Goal: Find contact information: Find contact information

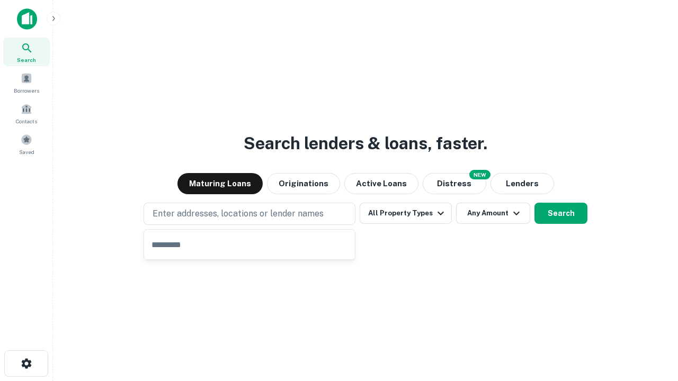
type input "**********"
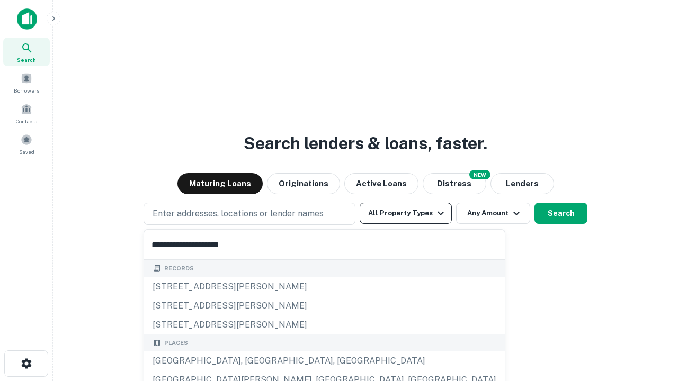
click at [253, 361] on div "[GEOGRAPHIC_DATA], [GEOGRAPHIC_DATA], [GEOGRAPHIC_DATA]" at bounding box center [324, 361] width 361 height 19
click at [406, 213] on button "All Property Types" at bounding box center [405, 213] width 92 height 21
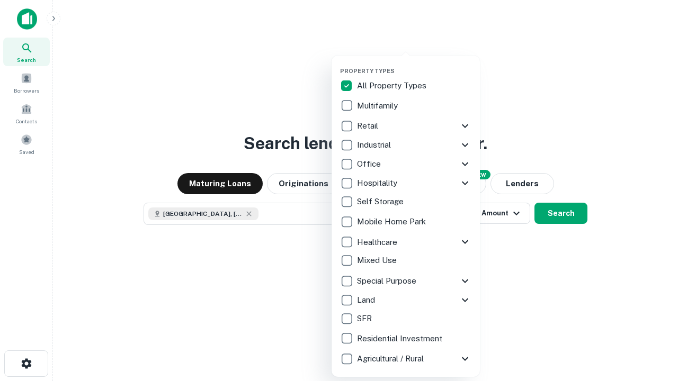
click at [414, 64] on button "button" at bounding box center [414, 64] width 148 height 1
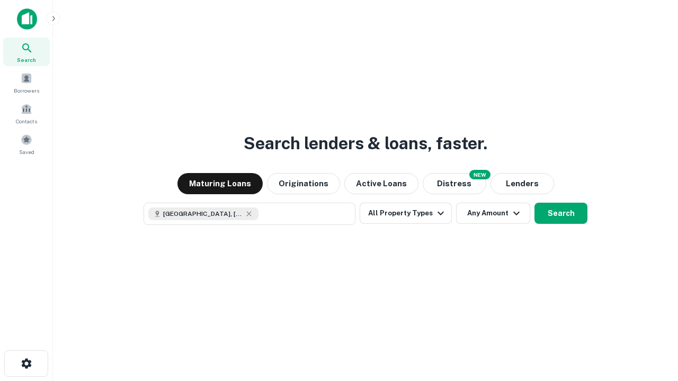
scroll to position [17, 0]
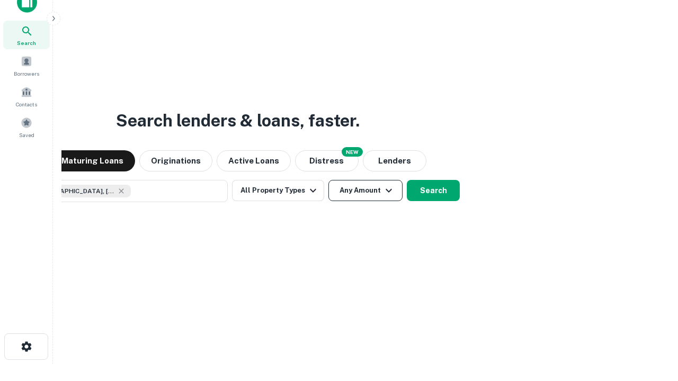
click at [328, 180] on button "Any Amount" at bounding box center [365, 190] width 74 height 21
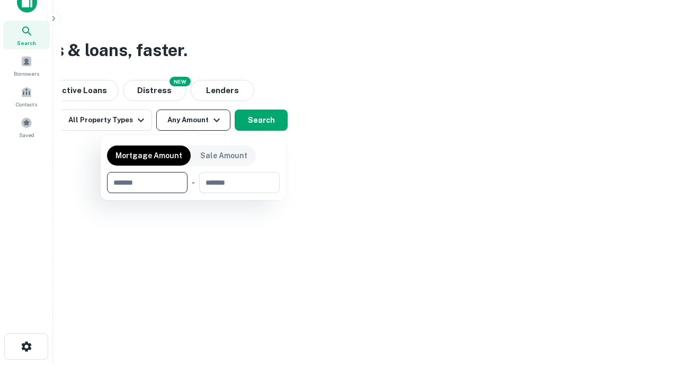
type input "*******"
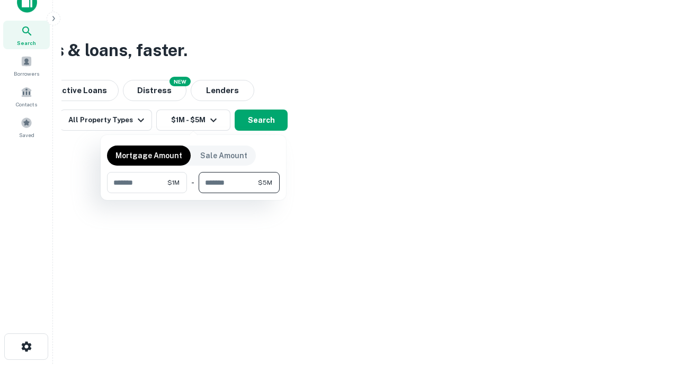
type input "*******"
click at [193, 193] on button "button" at bounding box center [193, 193] width 173 height 1
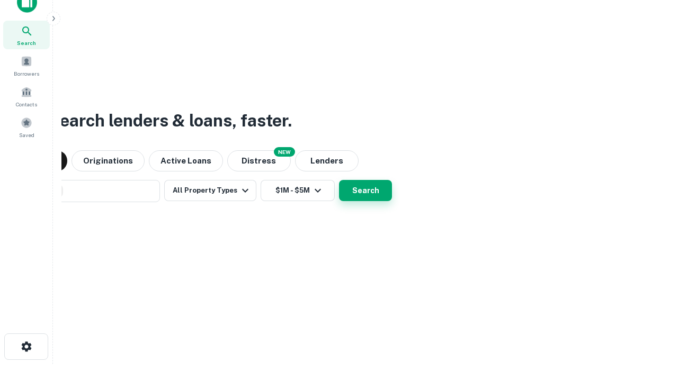
click at [339, 180] on button "Search" at bounding box center [365, 190] width 53 height 21
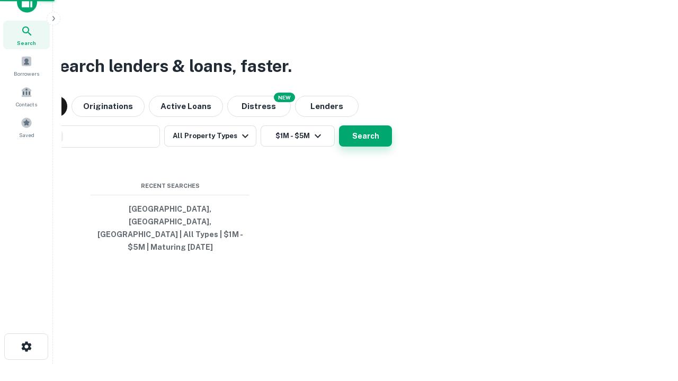
scroll to position [34, 300]
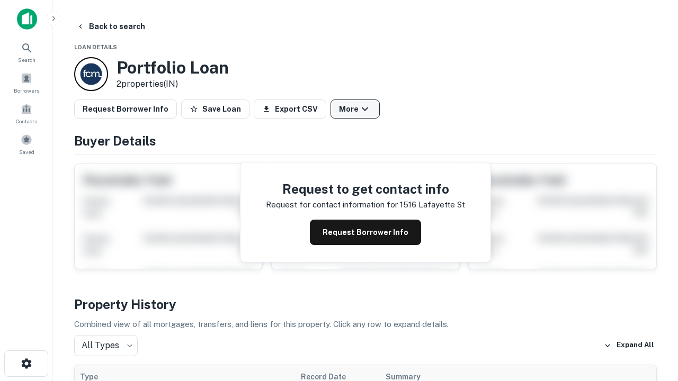
click at [355, 109] on button "More" at bounding box center [354, 109] width 49 height 19
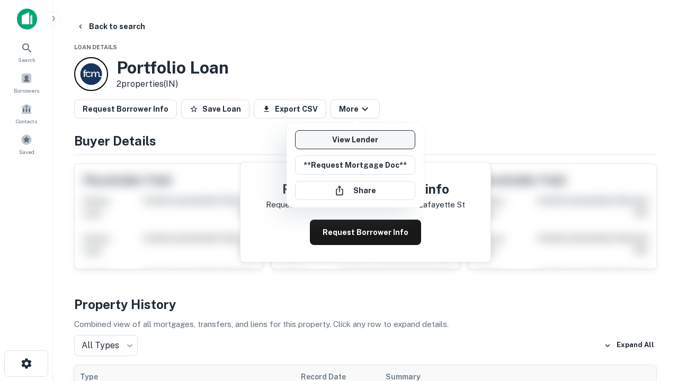
click at [355, 140] on link "View Lender" at bounding box center [355, 139] width 120 height 19
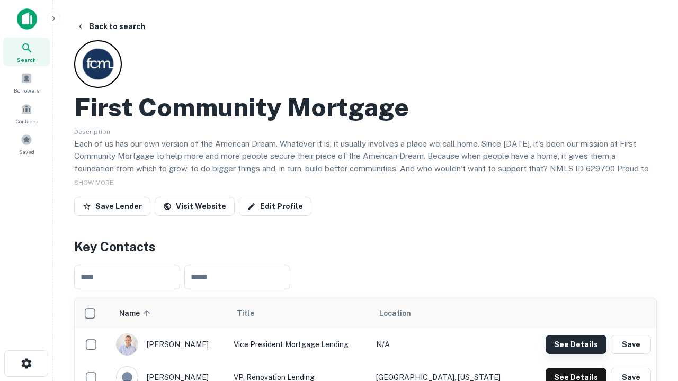
click at [575, 344] on button "See Details" at bounding box center [575, 344] width 61 height 19
click at [26, 364] on icon "button" at bounding box center [26, 363] width 13 height 13
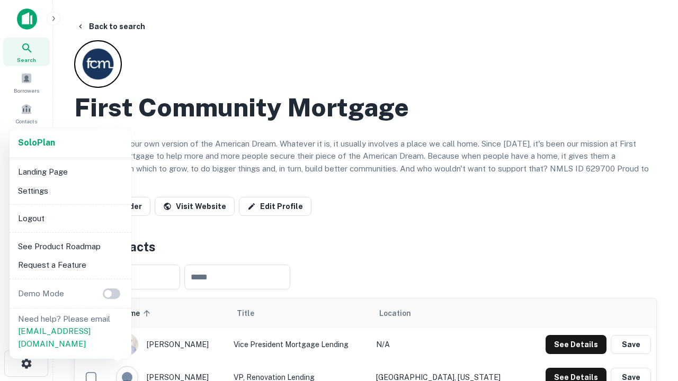
click at [70, 218] on li "Logout" at bounding box center [70, 218] width 113 height 19
